Goal: Information Seeking & Learning: Learn about a topic

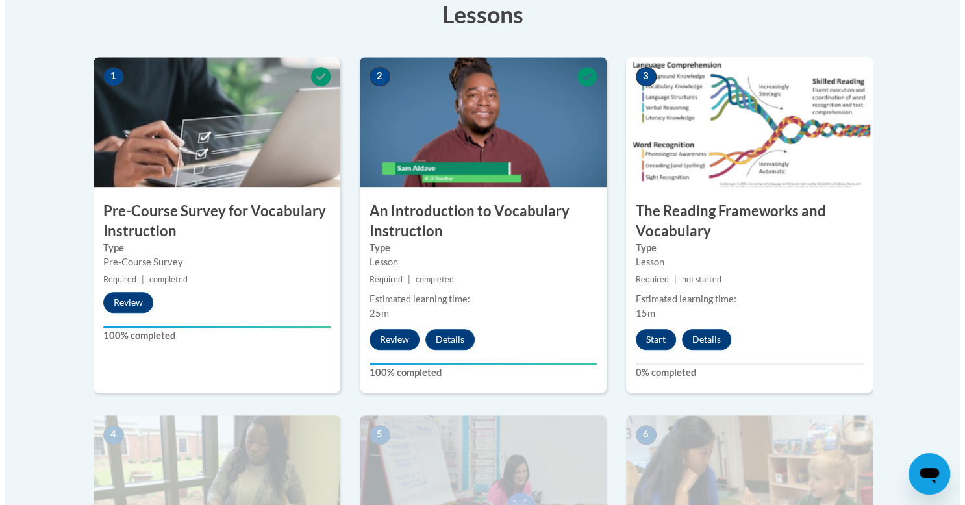
scroll to position [421, 0]
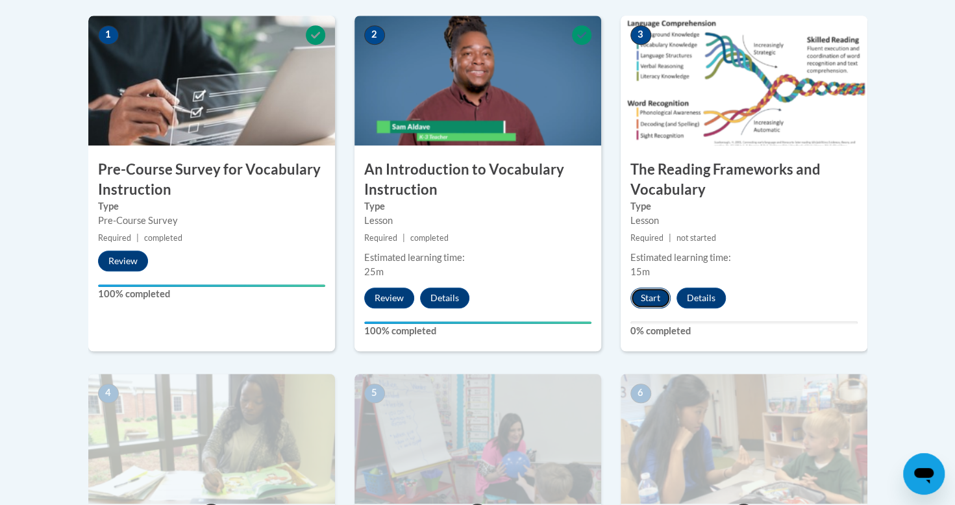
click at [655, 296] on button "Start" at bounding box center [650, 298] width 40 height 21
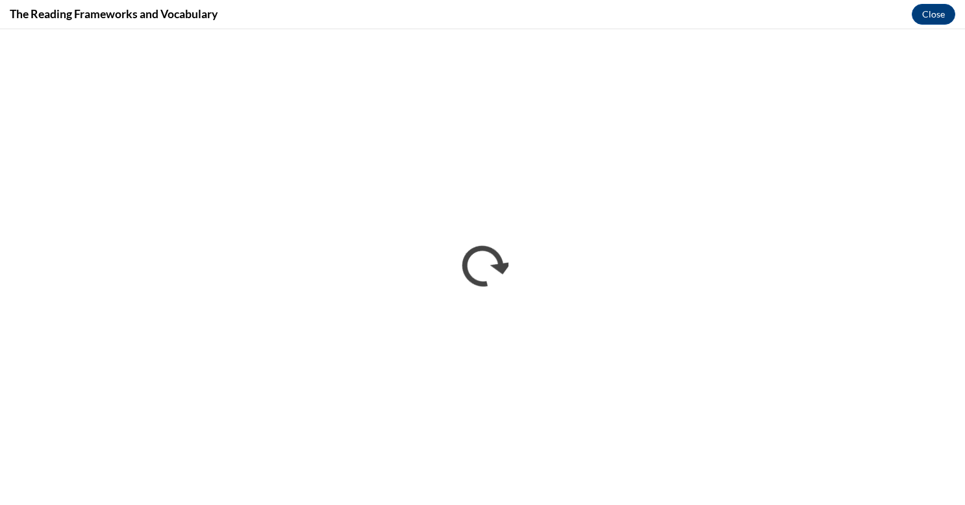
scroll to position [0, 0]
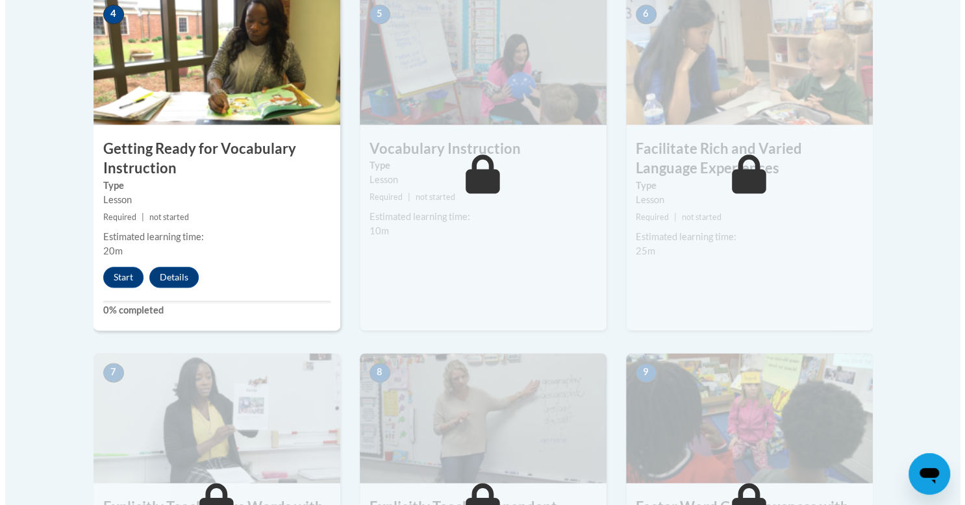
scroll to position [791, 0]
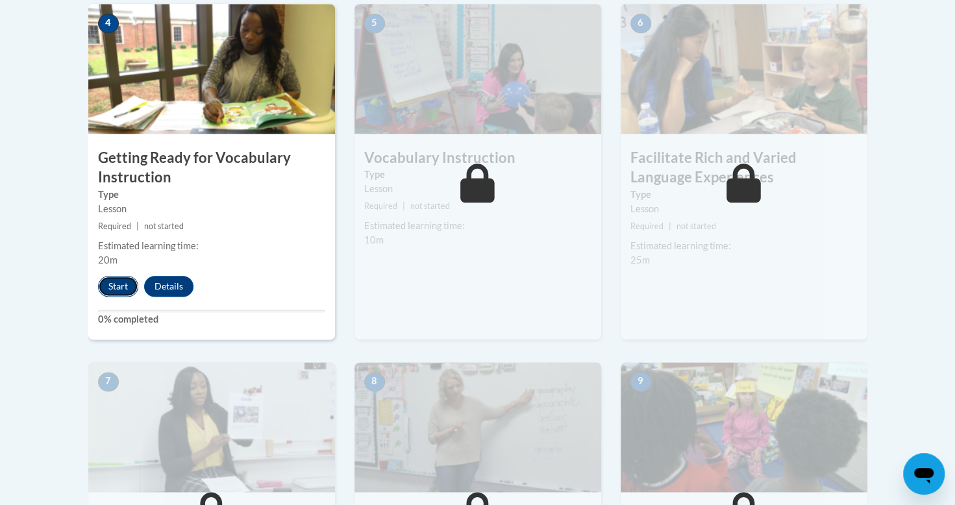
click at [122, 286] on button "Start" at bounding box center [118, 286] width 40 height 21
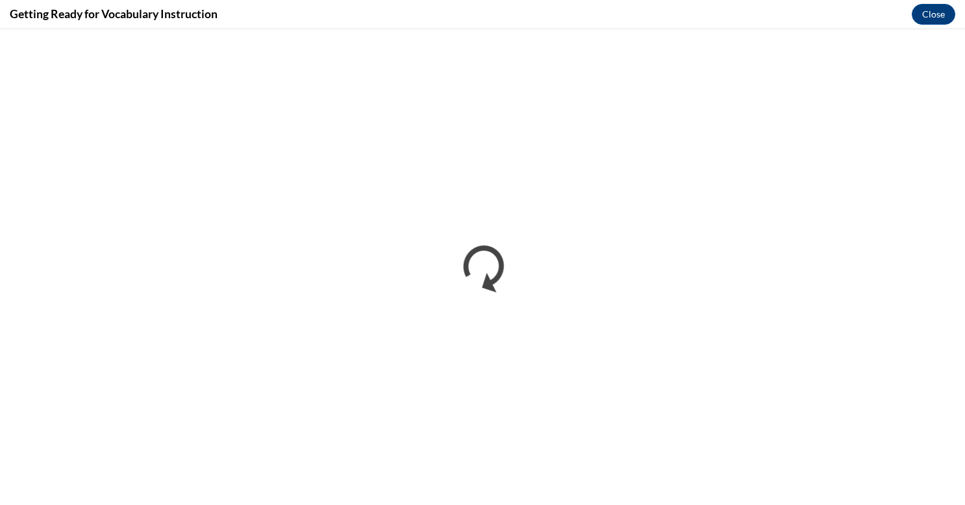
scroll to position [0, 0]
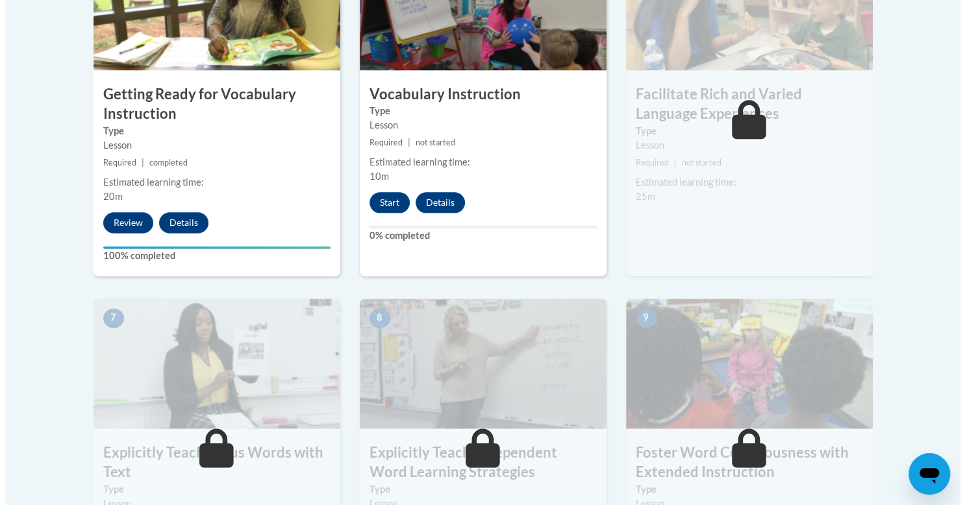
scroll to position [855, 0]
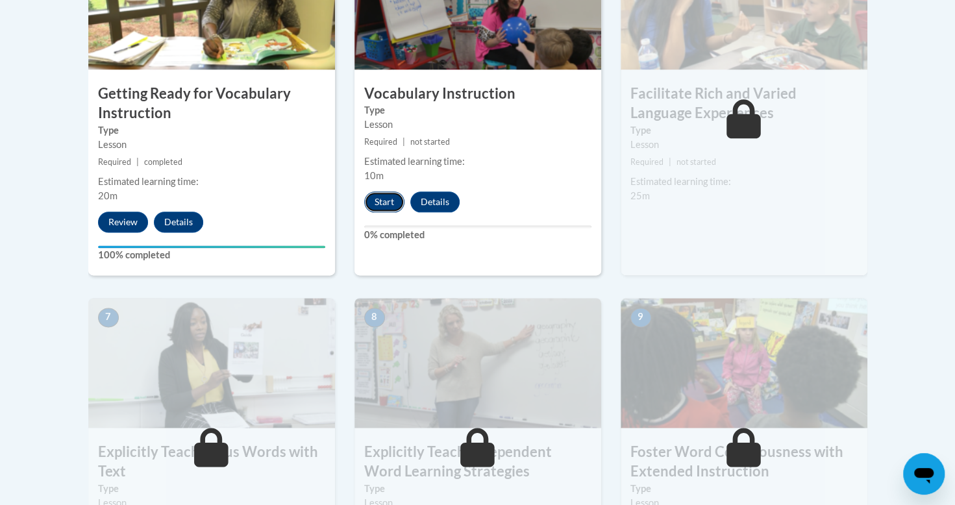
click at [373, 197] on button "Start" at bounding box center [384, 202] width 40 height 21
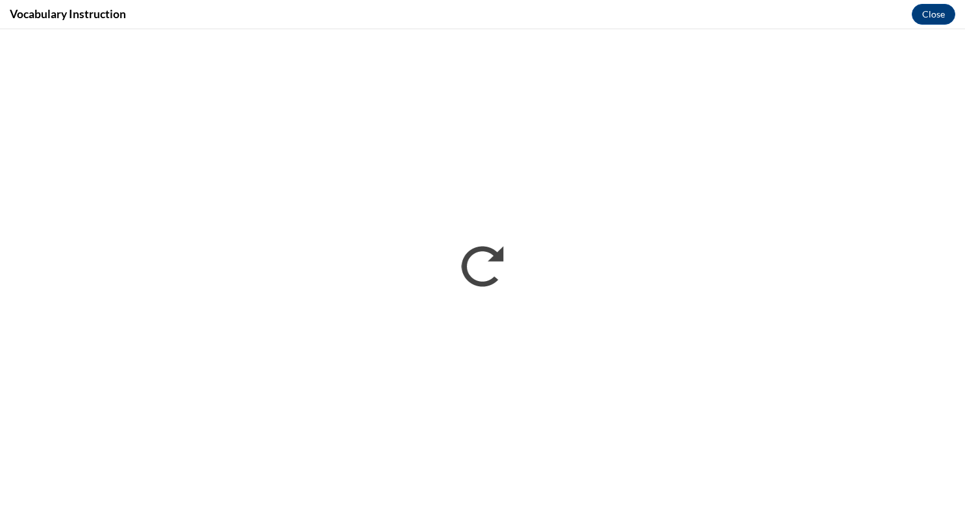
scroll to position [0, 0]
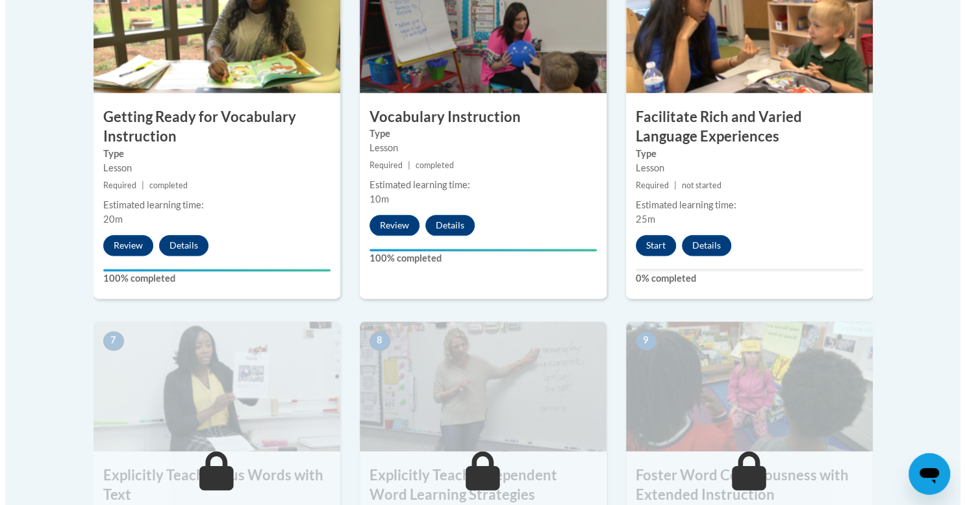
scroll to position [840, 0]
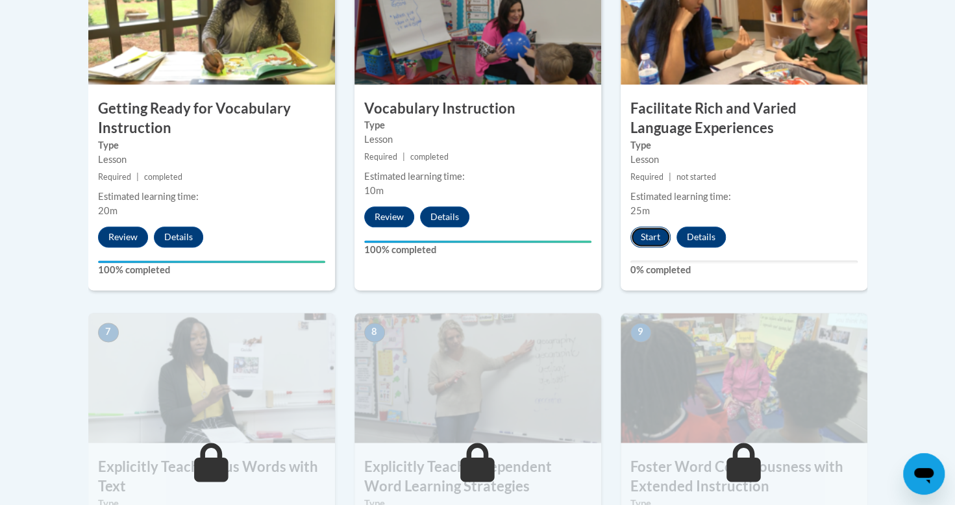
click at [648, 237] on button "Start" at bounding box center [650, 237] width 40 height 21
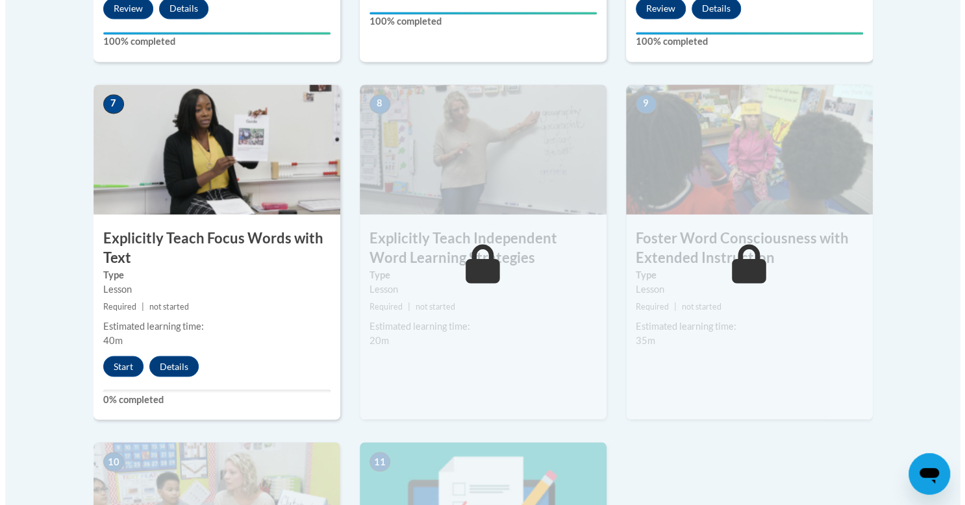
scroll to position [1073, 0]
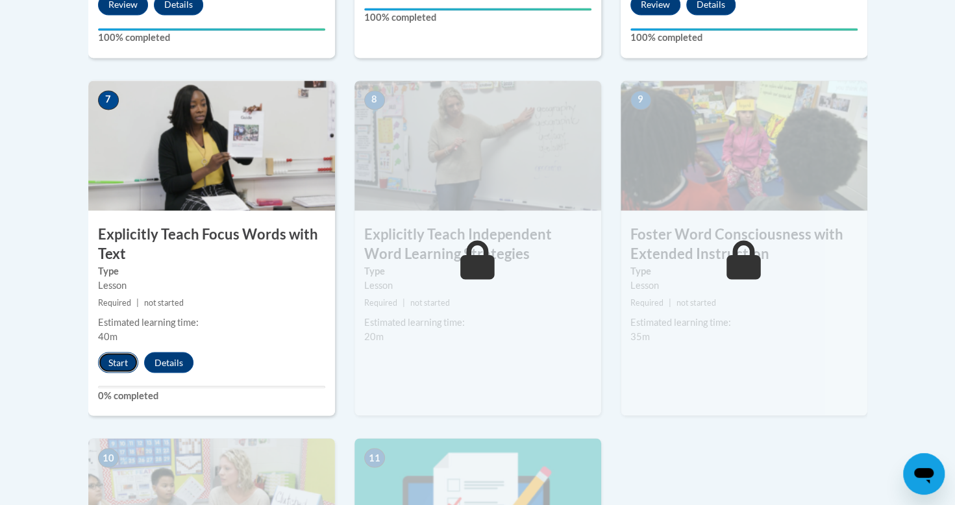
click at [108, 365] on button "Start" at bounding box center [118, 362] width 40 height 21
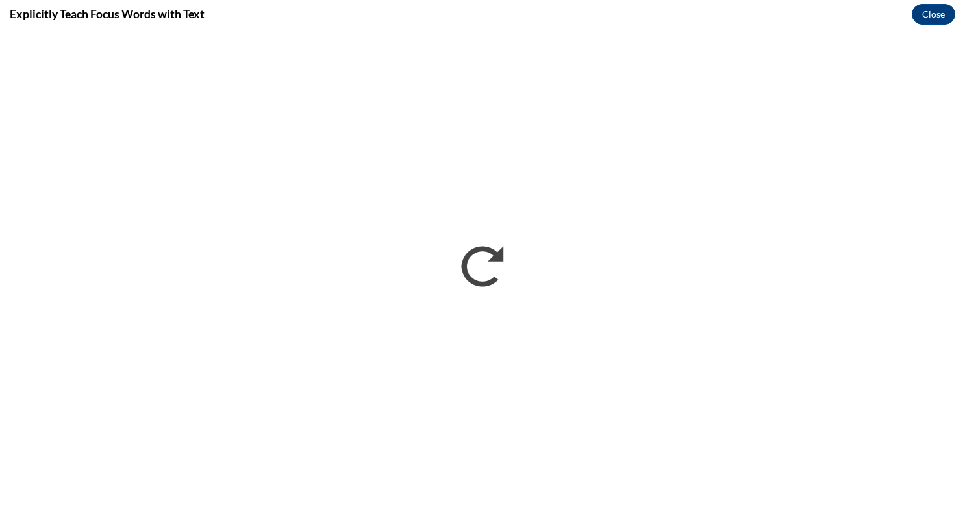
scroll to position [0, 0]
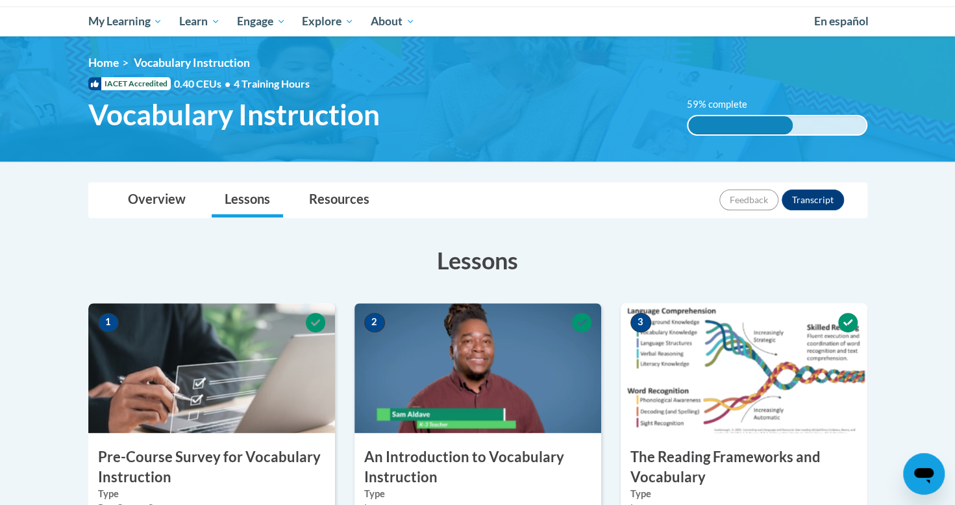
scroll to position [105, 0]
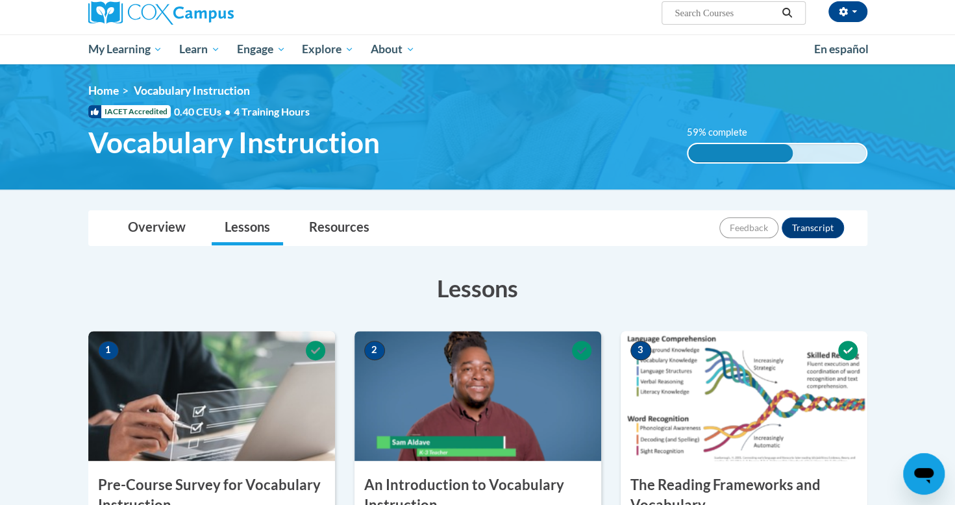
click at [447, 394] on img at bounding box center [478, 396] width 247 height 130
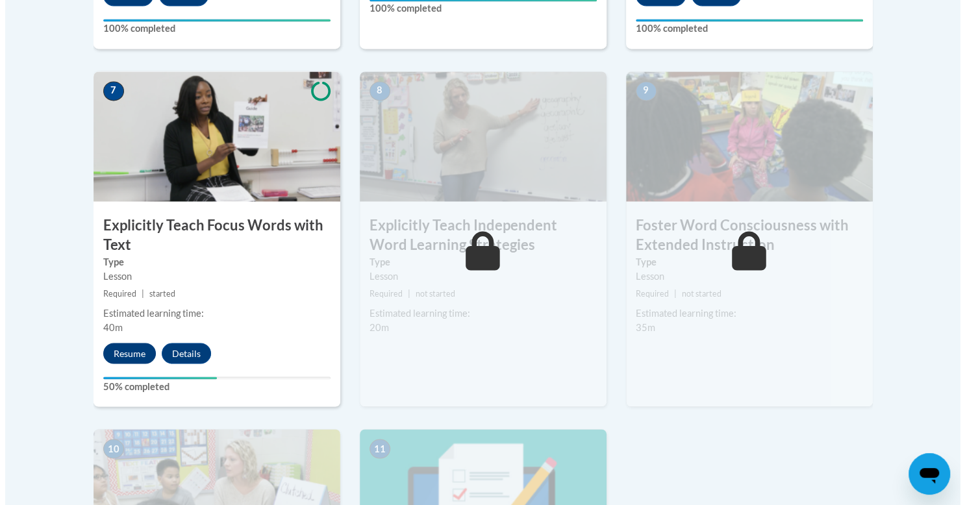
scroll to position [1082, 0]
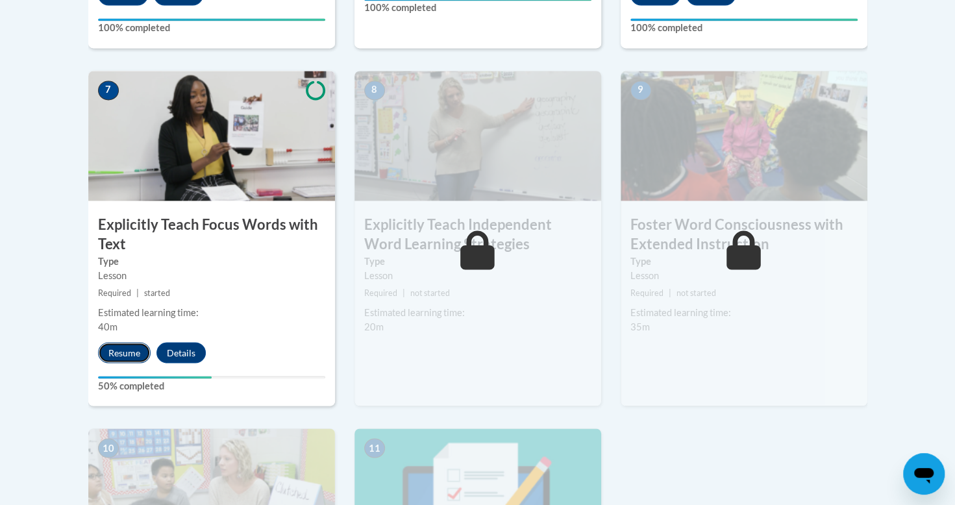
click at [119, 347] on button "Resume" at bounding box center [124, 352] width 53 height 21
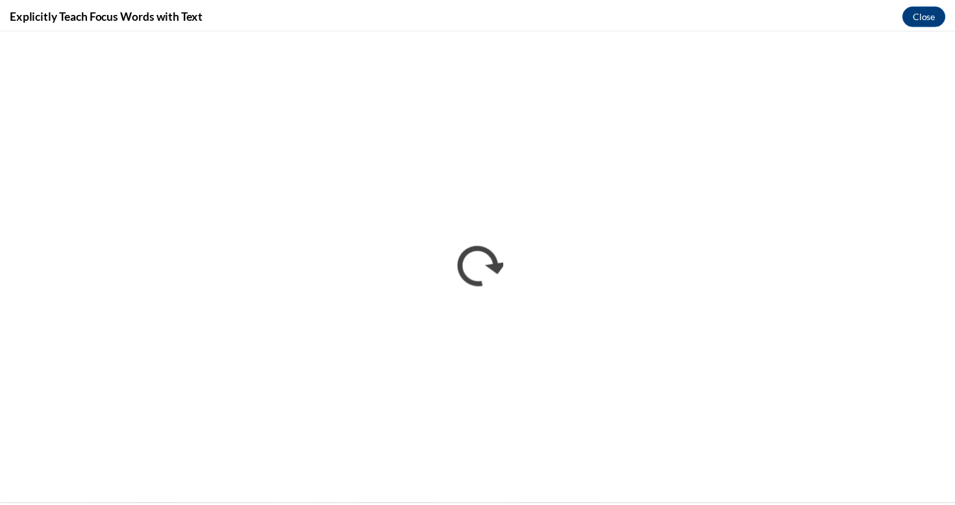
scroll to position [0, 0]
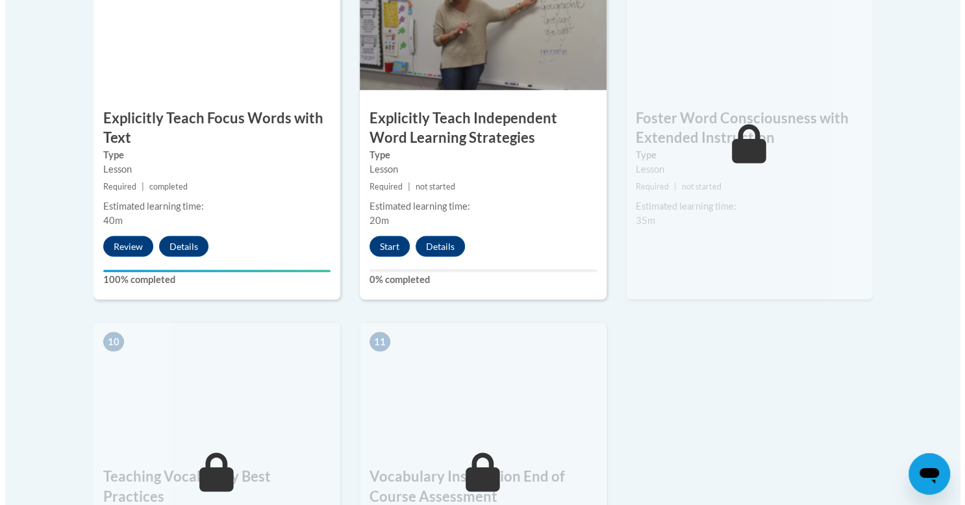
scroll to position [1186, 0]
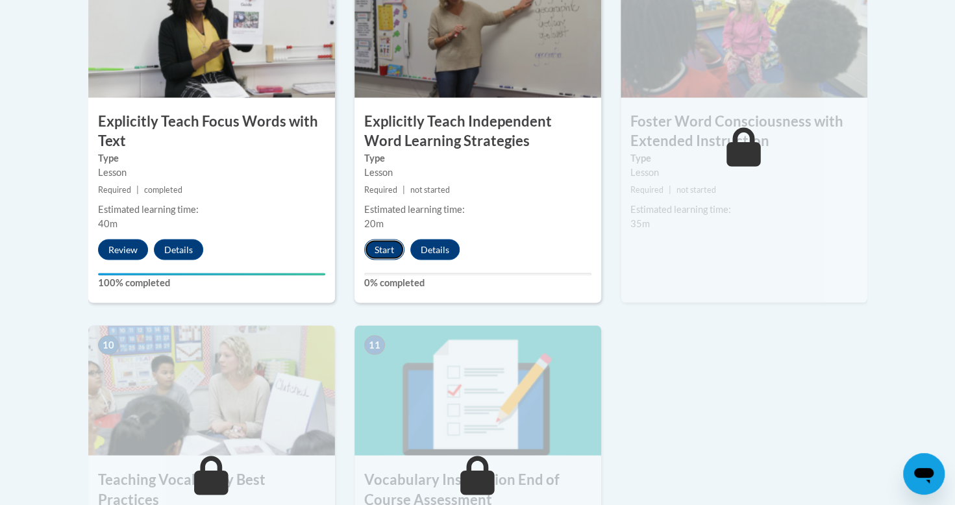
click at [390, 244] on button "Start" at bounding box center [384, 249] width 40 height 21
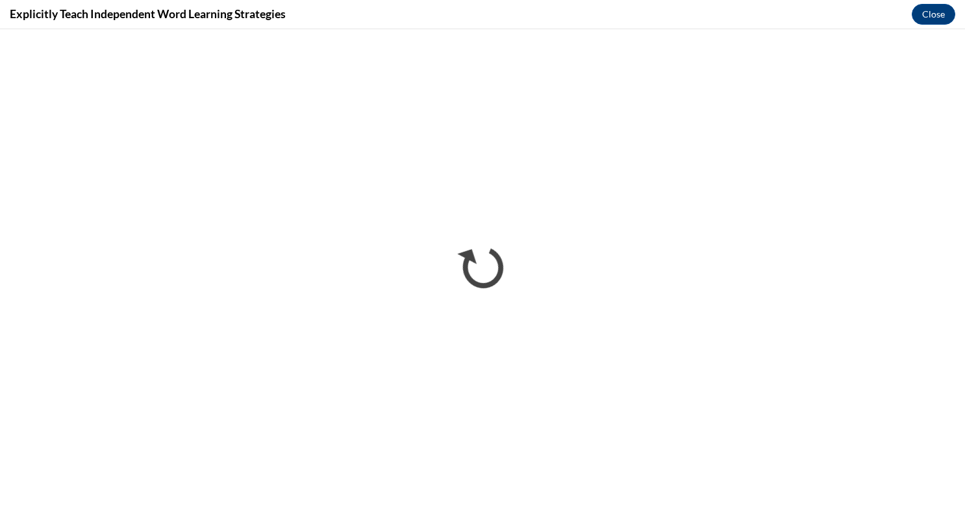
scroll to position [0, 0]
